Goal: Navigation & Orientation: Find specific page/section

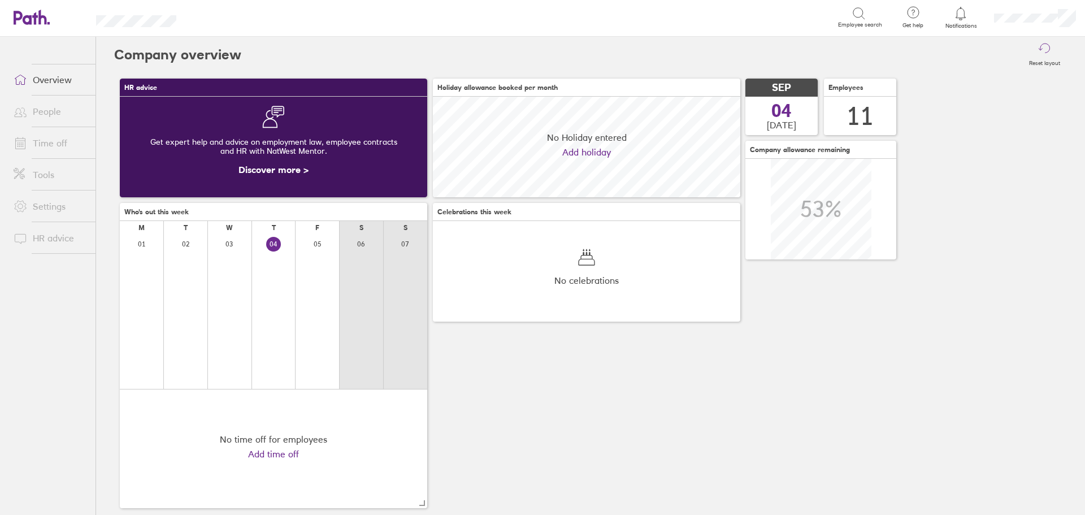
scroll to position [101, 308]
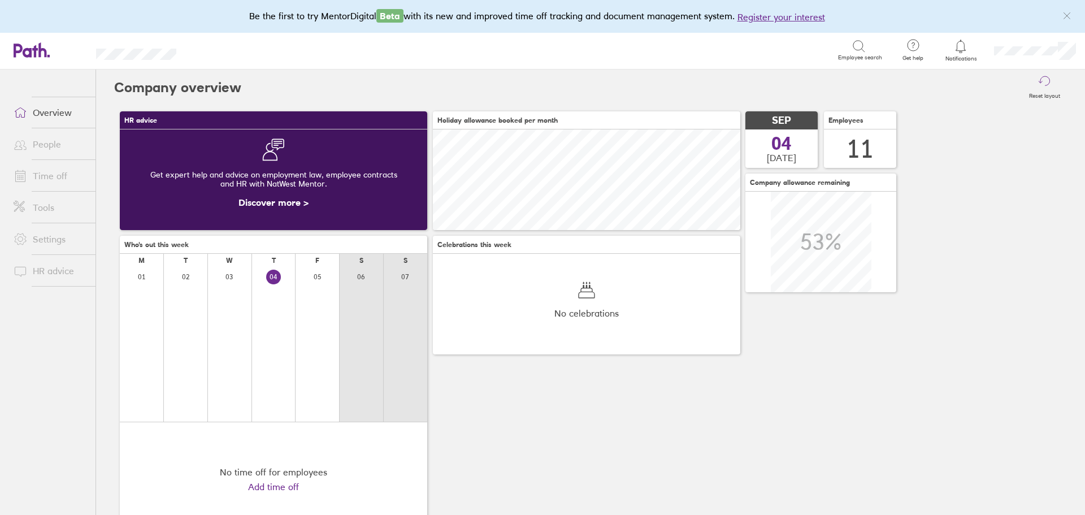
click at [49, 149] on link "People" at bounding box center [50, 144] width 91 height 23
